Goal: Task Accomplishment & Management: Manage account settings

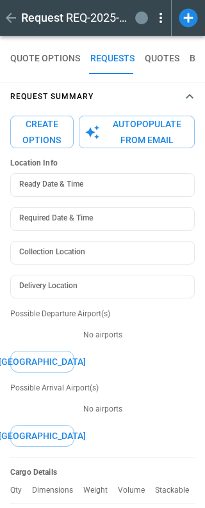
click at [188, 22] on icon at bounding box center [188, 18] width 22 height 22
click at [111, 16] on h2 "REQ-2025-011219" at bounding box center [98, 17] width 64 height 15
click at [116, 45] on button "REQUESTS" at bounding box center [112, 58] width 44 height 31
click at [163, 16] on icon at bounding box center [160, 17] width 15 height 15
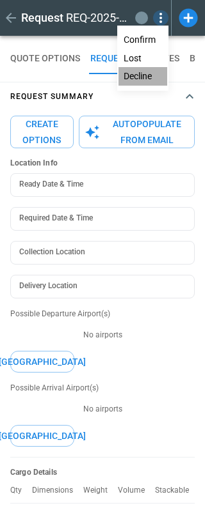
click at [142, 73] on button "Decline" at bounding box center [142, 76] width 49 height 19
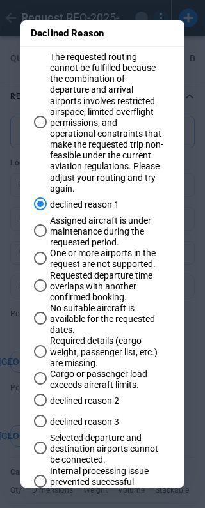
scroll to position [139, 0]
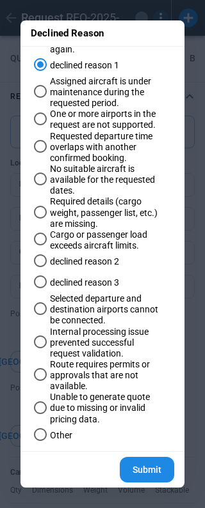
click at [151, 466] on button "Submit" at bounding box center [147, 470] width 54 height 26
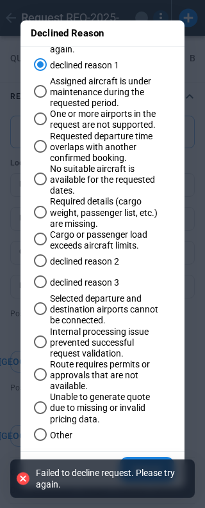
type textarea "*"
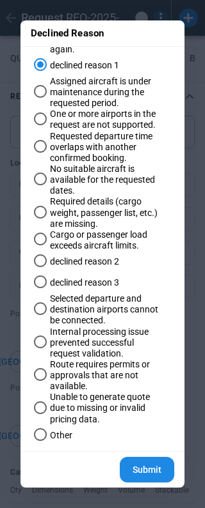
scroll to position [0, 0]
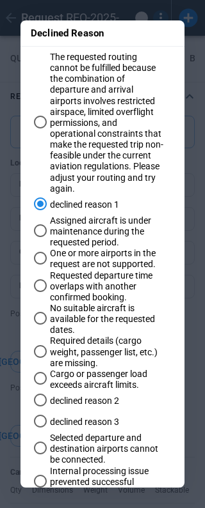
click at [200, 372] on div "Declined Reason The requested routing cannot be fulfilled because the combinati…" at bounding box center [102, 254] width 205 height 508
